Goal: Feedback & Contribution: Contribute content

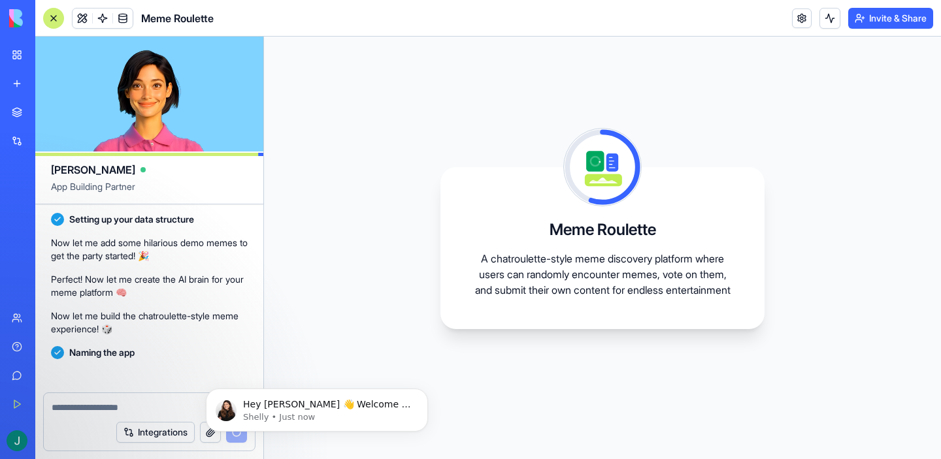
scroll to position [279, 0]
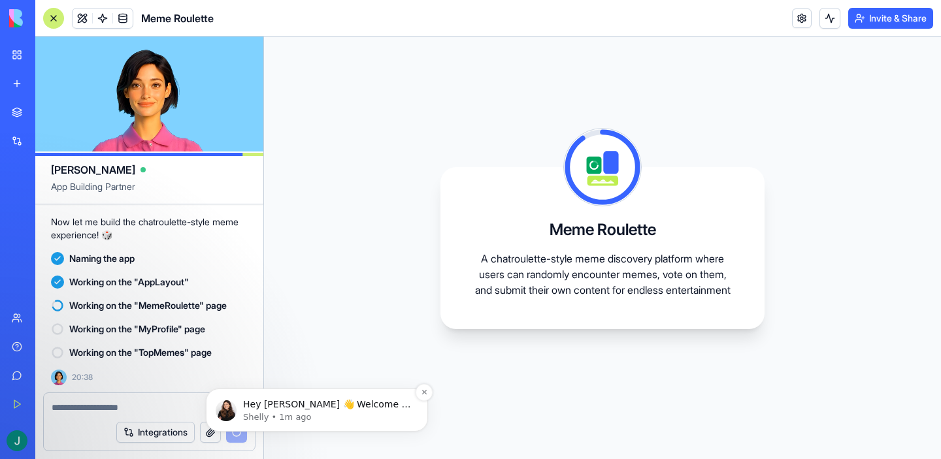
click at [318, 407] on p "Hey [PERSON_NAME] 👋 Welcome to Blocks 🙌 I'm here if you have any questions!" at bounding box center [327, 405] width 169 height 13
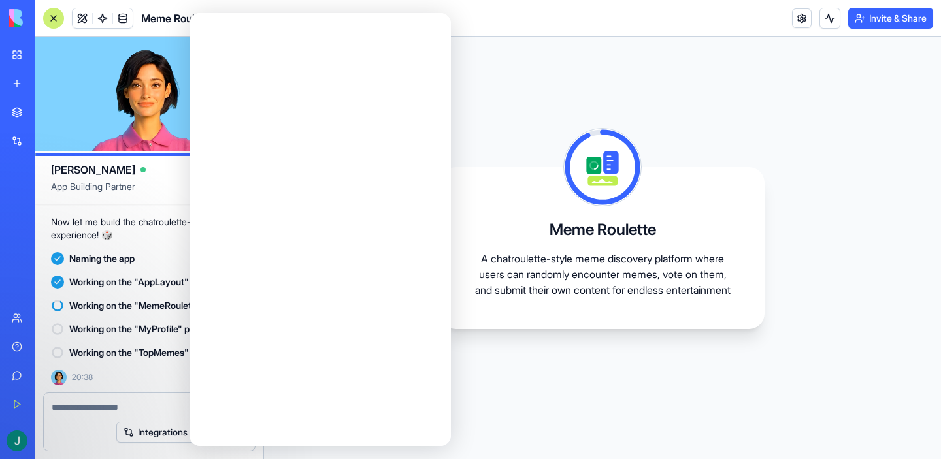
scroll to position [0, 0]
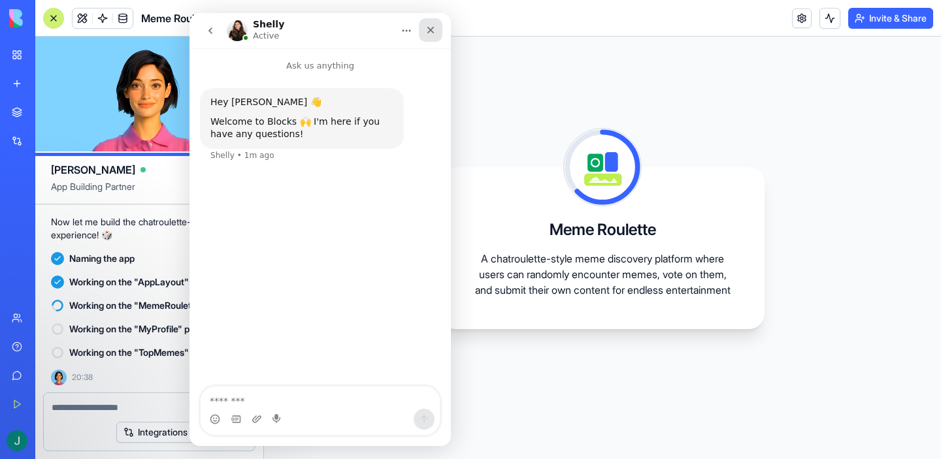
click at [429, 31] on icon "Close" at bounding box center [430, 30] width 7 height 7
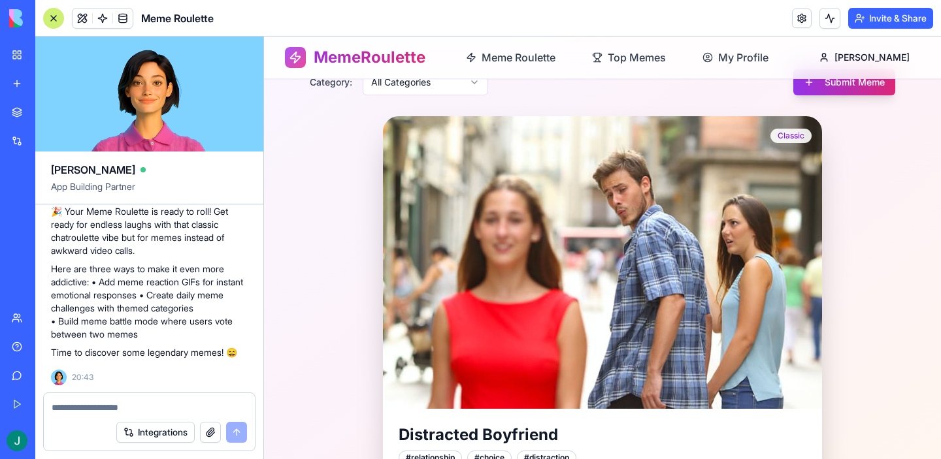
scroll to position [133, 0]
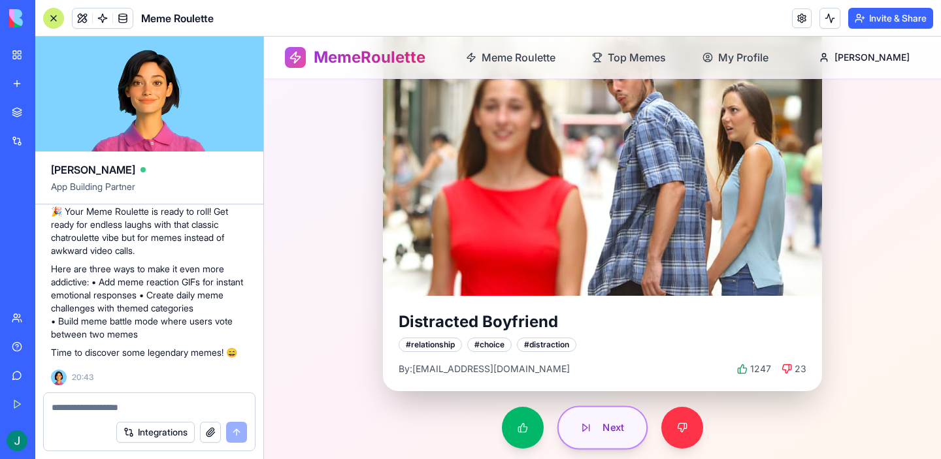
click at [605, 434] on span "Next" at bounding box center [613, 428] width 22 height 14
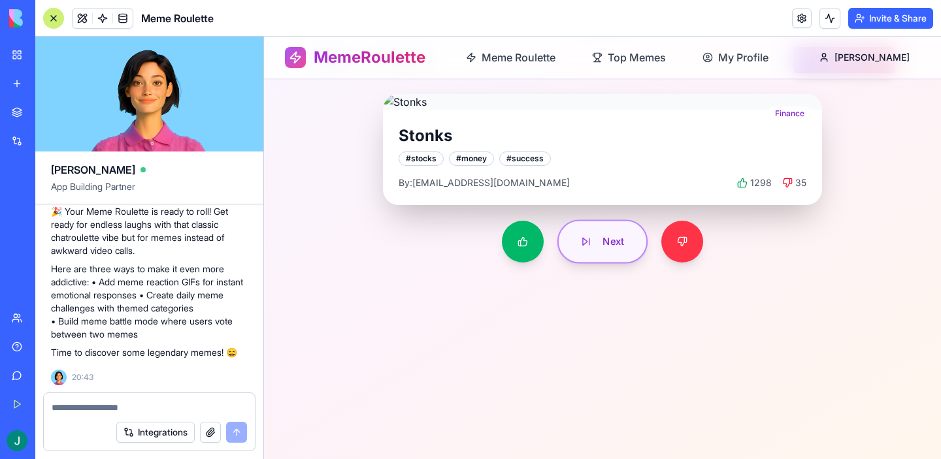
scroll to position [42, 0]
click at [604, 235] on span "Next" at bounding box center [613, 242] width 22 height 14
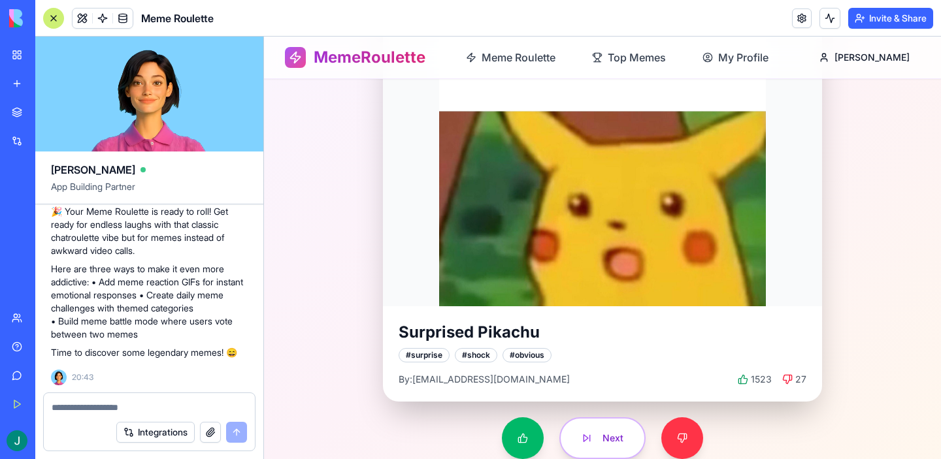
scroll to position [167, 0]
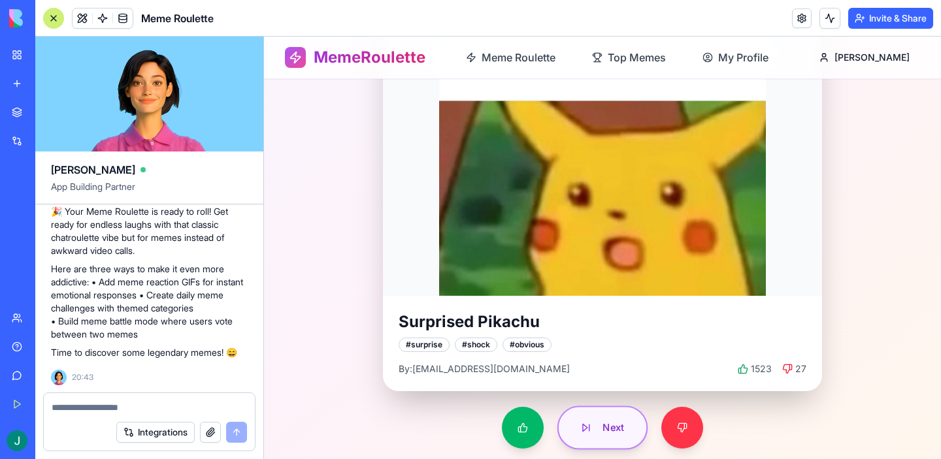
click at [613, 429] on span "Next" at bounding box center [613, 428] width 22 height 14
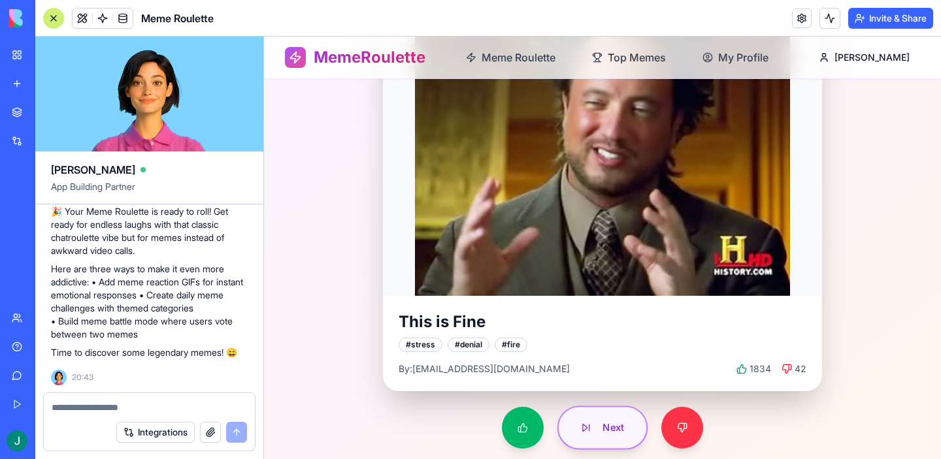
click at [604, 427] on span "Next" at bounding box center [613, 428] width 22 height 14
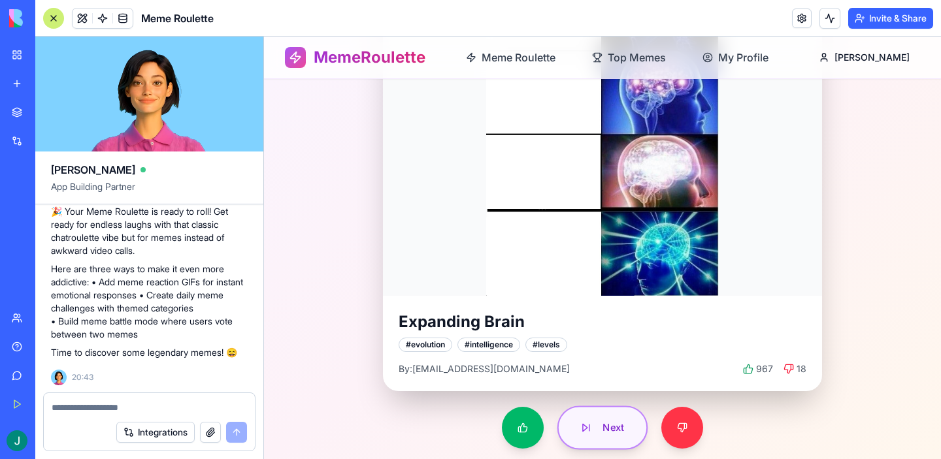
click at [623, 430] on span "Next" at bounding box center [613, 428] width 22 height 14
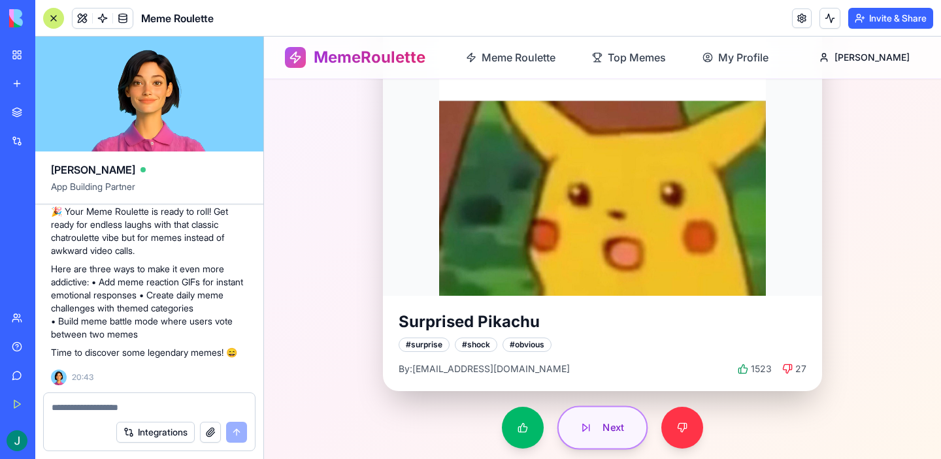
click at [589, 425] on button "Next" at bounding box center [602, 428] width 91 height 44
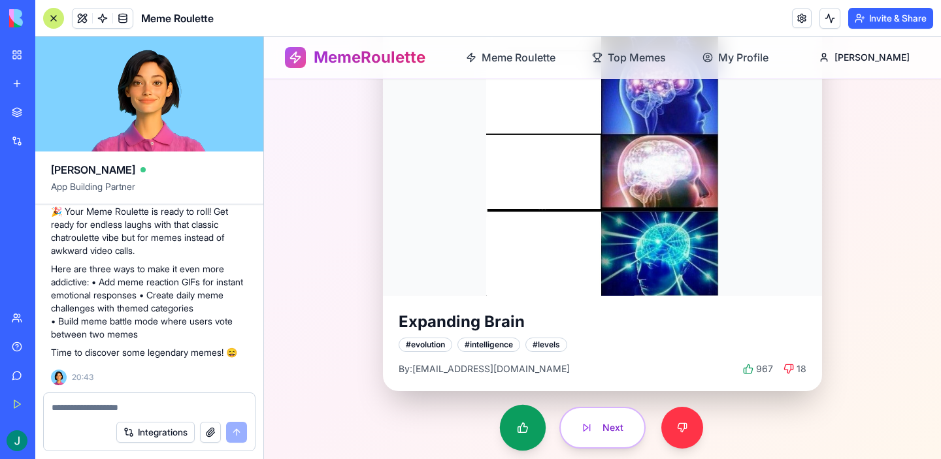
click at [535, 423] on button at bounding box center [523, 428] width 46 height 46
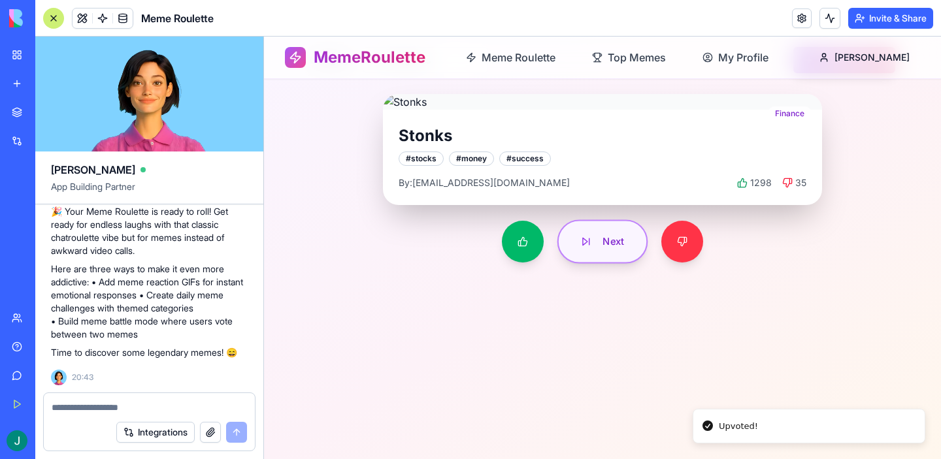
scroll to position [0, 0]
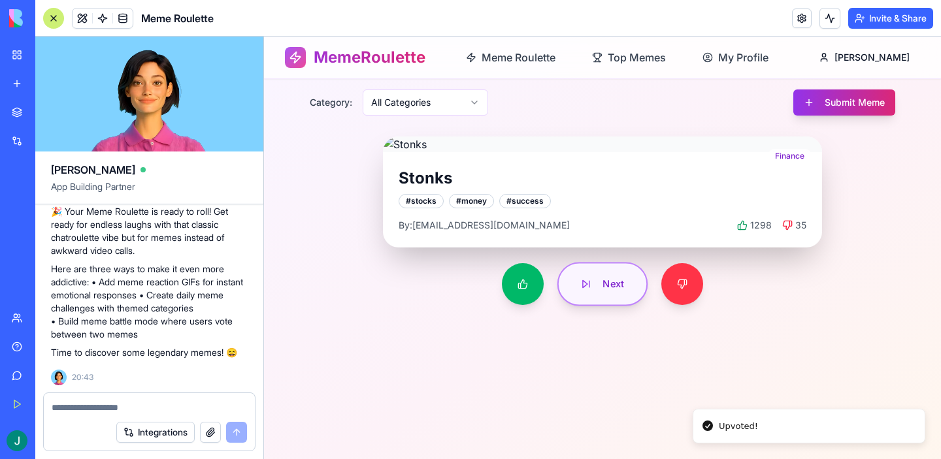
click at [607, 284] on span "Next" at bounding box center [613, 285] width 22 height 14
click at [613, 285] on span "Next" at bounding box center [613, 285] width 22 height 14
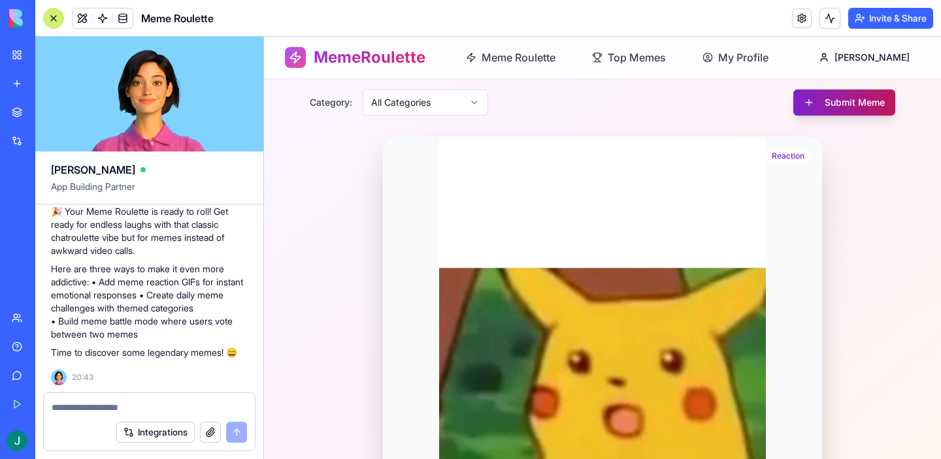
click at [852, 106] on button "Submit Meme" at bounding box center [844, 103] width 102 height 26
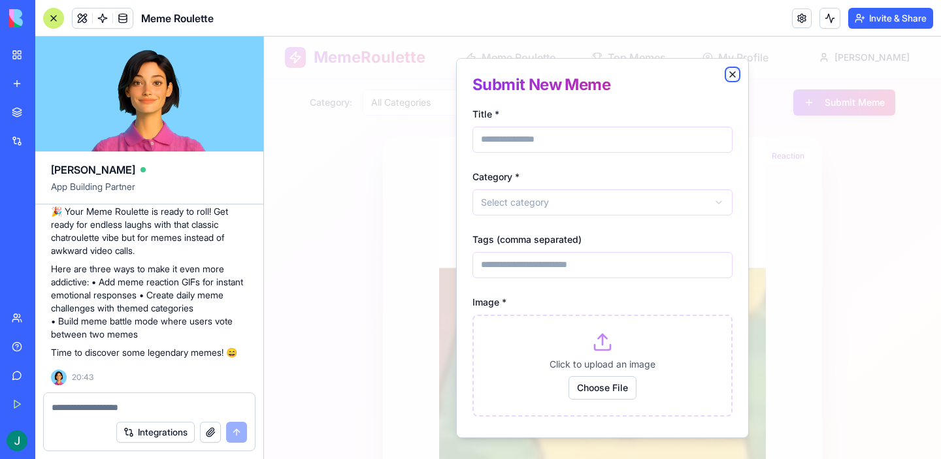
click at [730, 75] on icon "button" at bounding box center [732, 73] width 5 height 5
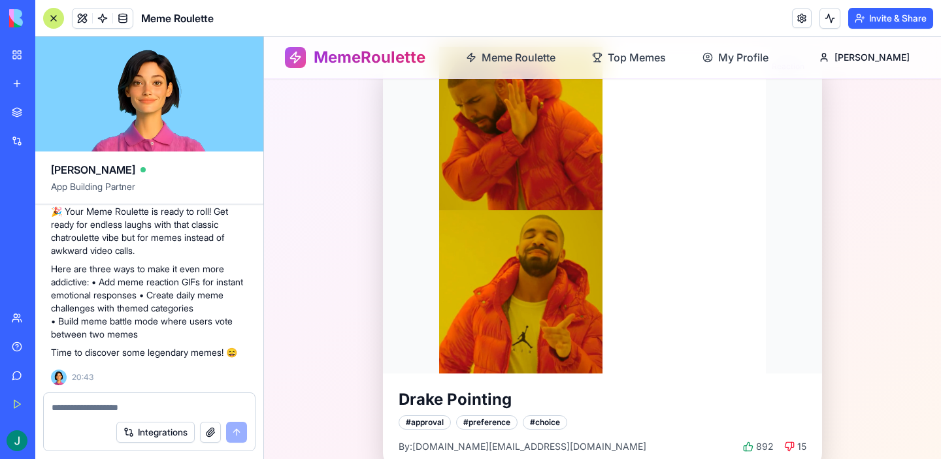
scroll to position [167, 0]
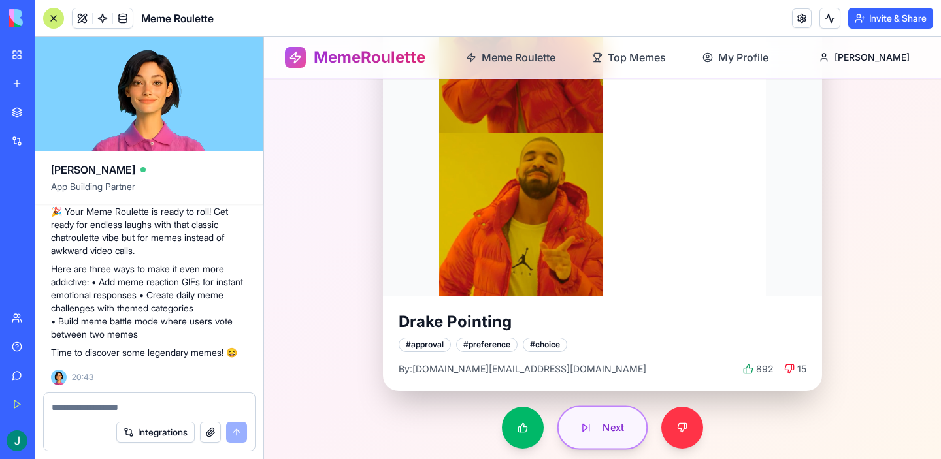
click at [597, 432] on button "Next" at bounding box center [602, 428] width 91 height 44
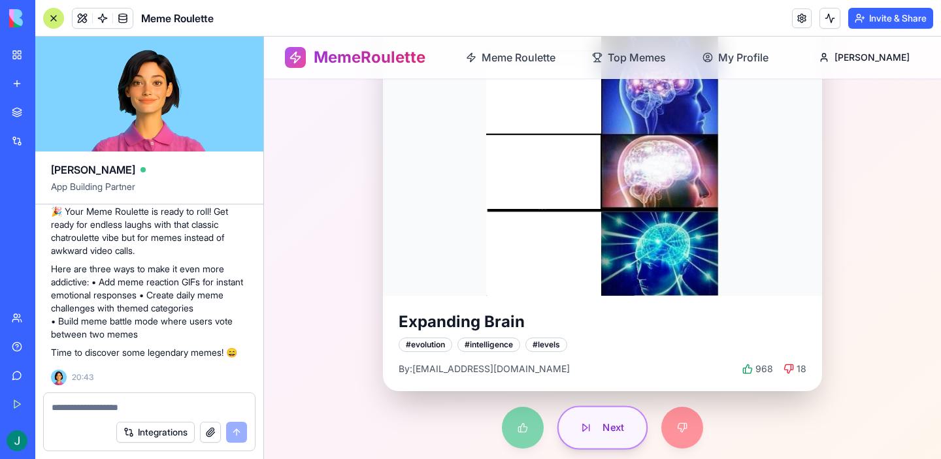
click at [598, 427] on button "Next" at bounding box center [602, 428] width 91 height 44
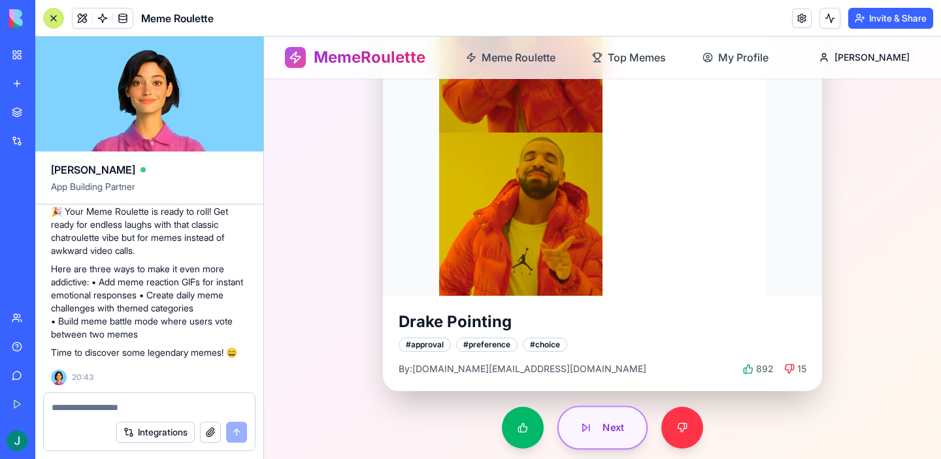
click at [594, 425] on button "Next" at bounding box center [602, 428] width 91 height 44
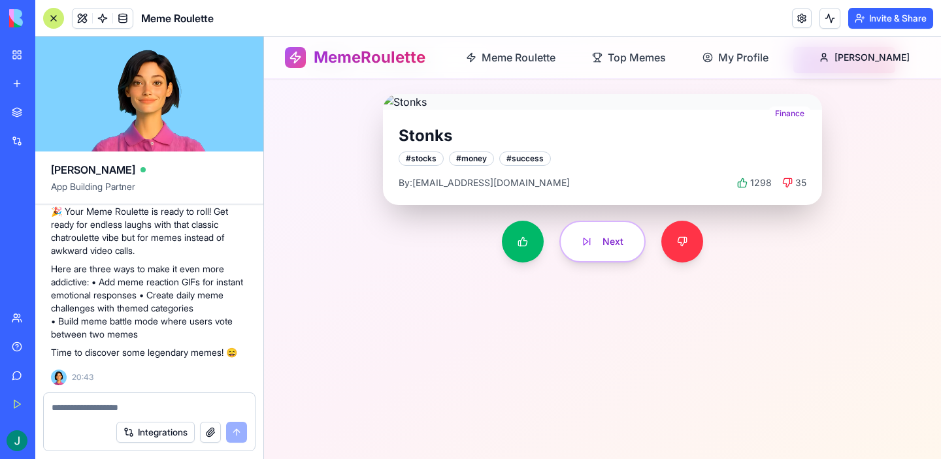
scroll to position [0, 0]
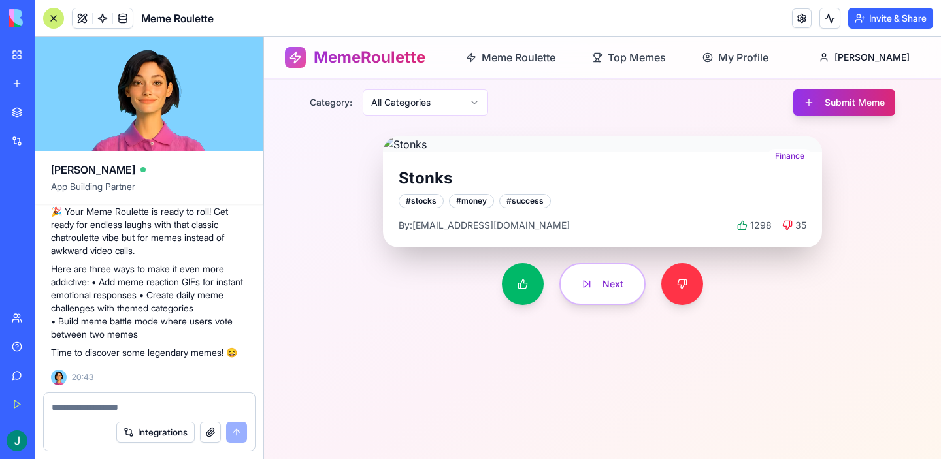
click at [48, 57] on div "My Workspace" at bounding box center [39, 54] width 17 height 13
